Goal: Transaction & Acquisition: Purchase product/service

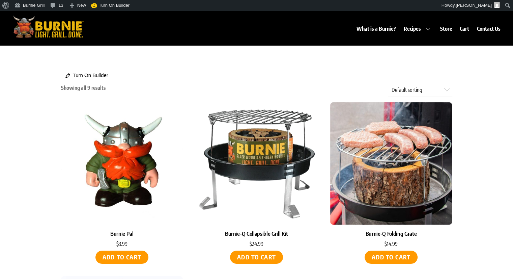
drag, startPoint x: 500, startPoint y: 0, endPoint x: 327, endPoint y: 25, distance: 174.1
click at [327, 25] on div "What is a Burnie? Recipes Burnie Blog Store Cart Contact Us" at bounding box center [296, 24] width 413 height 24
drag, startPoint x: 510, startPoint y: 0, endPoint x: 5, endPoint y: 5, distance: 505.2
click at [5, 5] on span "Toolbar" at bounding box center [4, 4] width 5 height 9
